Goal: Check status

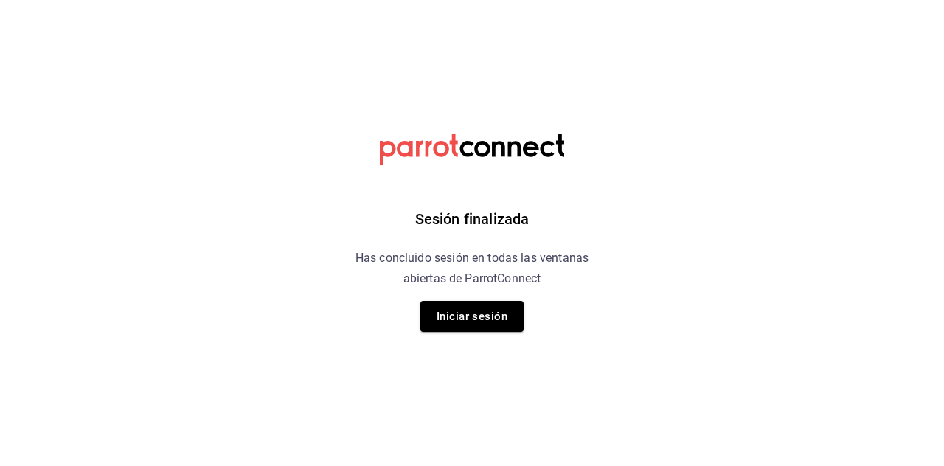
click at [479, 330] on button "Iniciar sesión" at bounding box center [471, 316] width 103 height 31
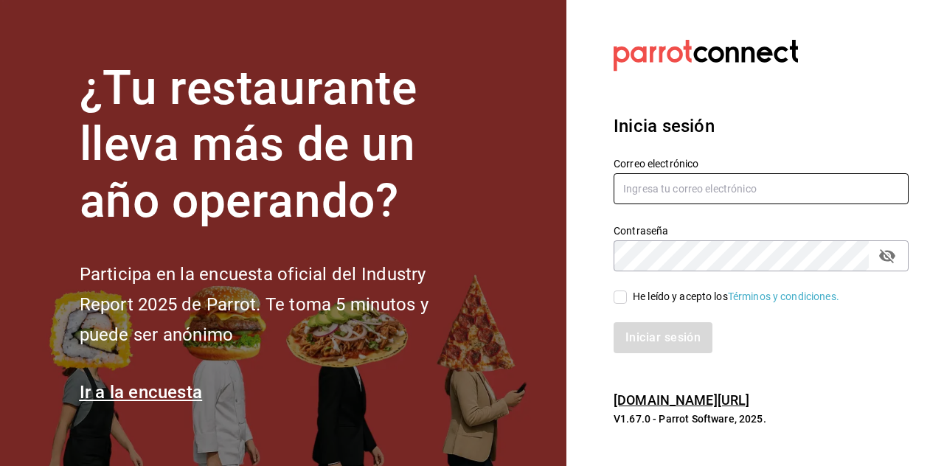
click at [682, 204] on input "text" at bounding box center [761, 188] width 295 height 31
type input "[EMAIL_ADDRESS][DOMAIN_NAME]"
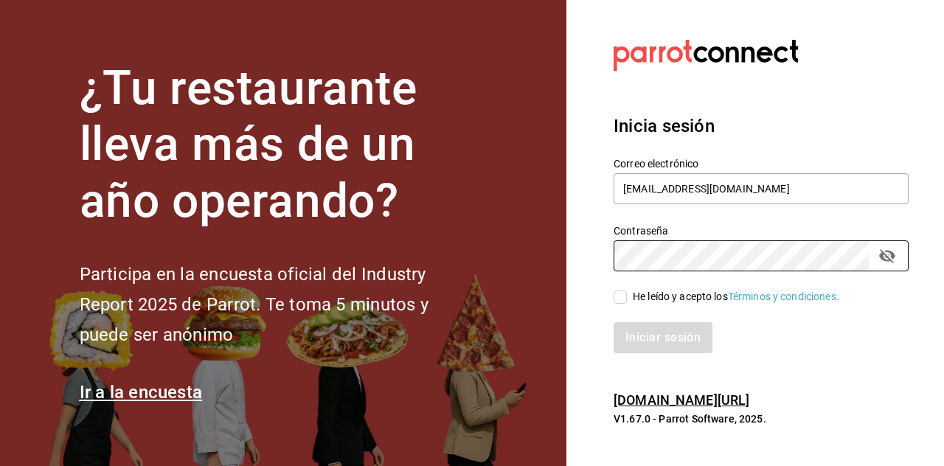
click at [626, 304] on input "He leído y acepto los Términos y condiciones." at bounding box center [620, 297] width 13 height 13
checkbox input "true"
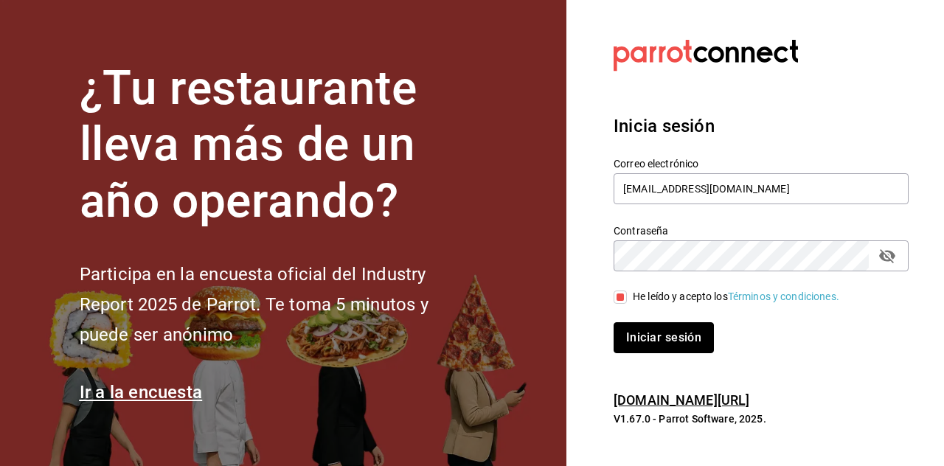
click at [665, 353] on button "Iniciar sesión" at bounding box center [664, 337] width 100 height 31
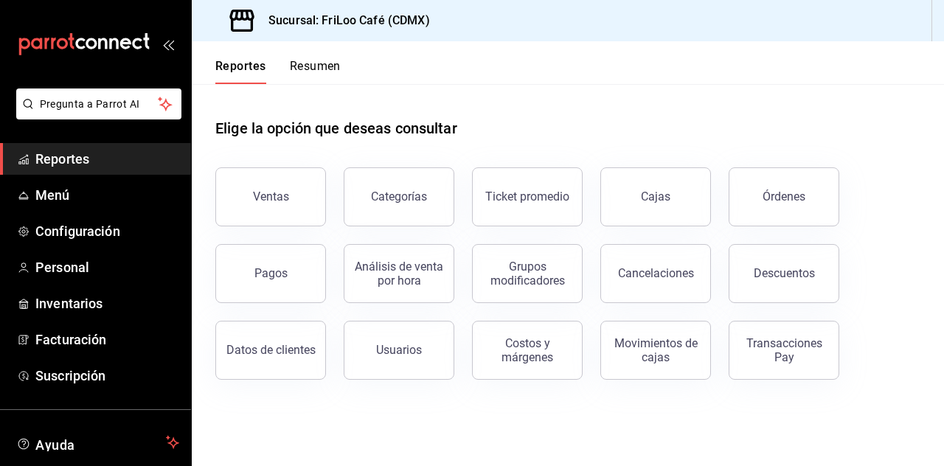
click at [801, 349] on div "Transacciones Pay" at bounding box center [783, 350] width 91 height 28
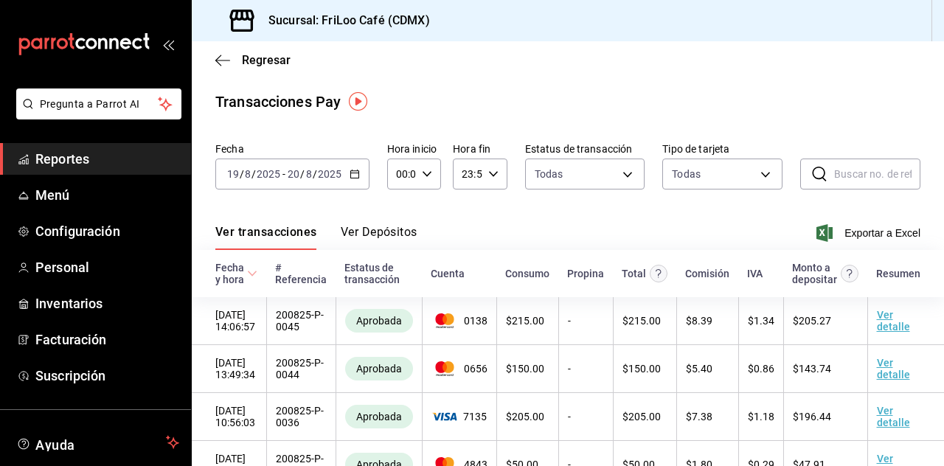
click at [336, 174] on input "2025" at bounding box center [329, 174] width 25 height 12
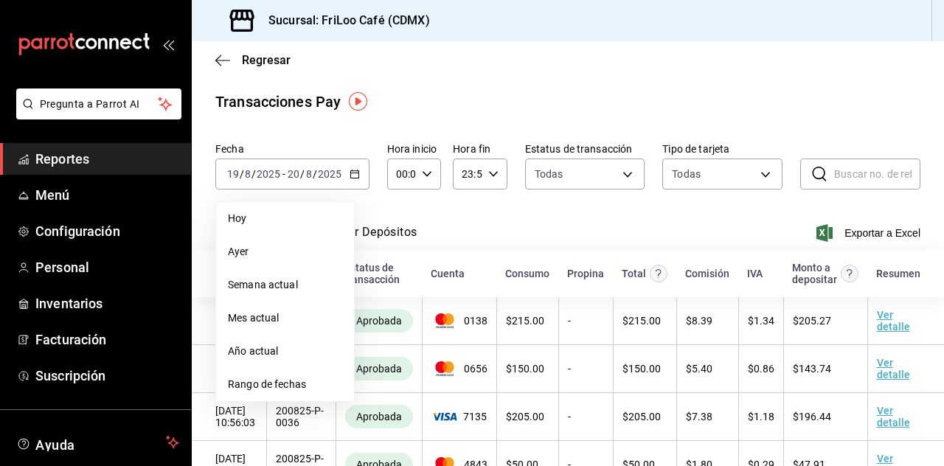
click at [264, 217] on span "Hoy" at bounding box center [285, 218] width 114 height 15
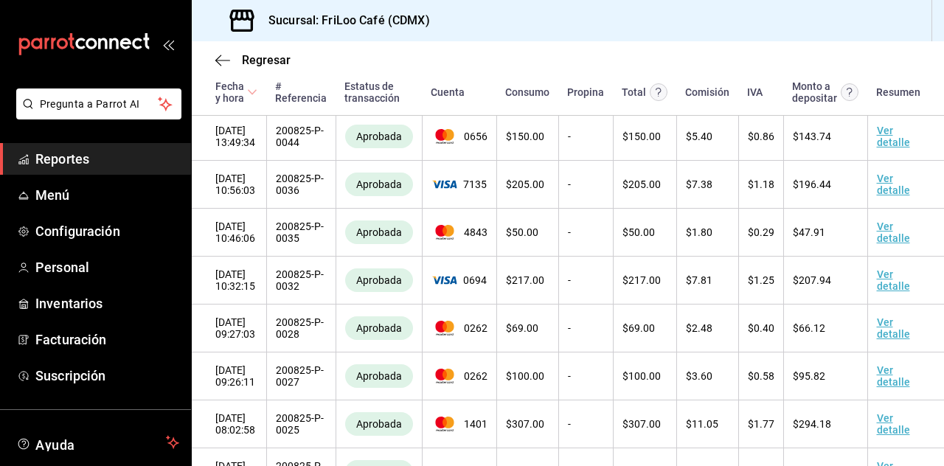
scroll to position [288, 0]
